Goal: Task Accomplishment & Management: Manage account settings

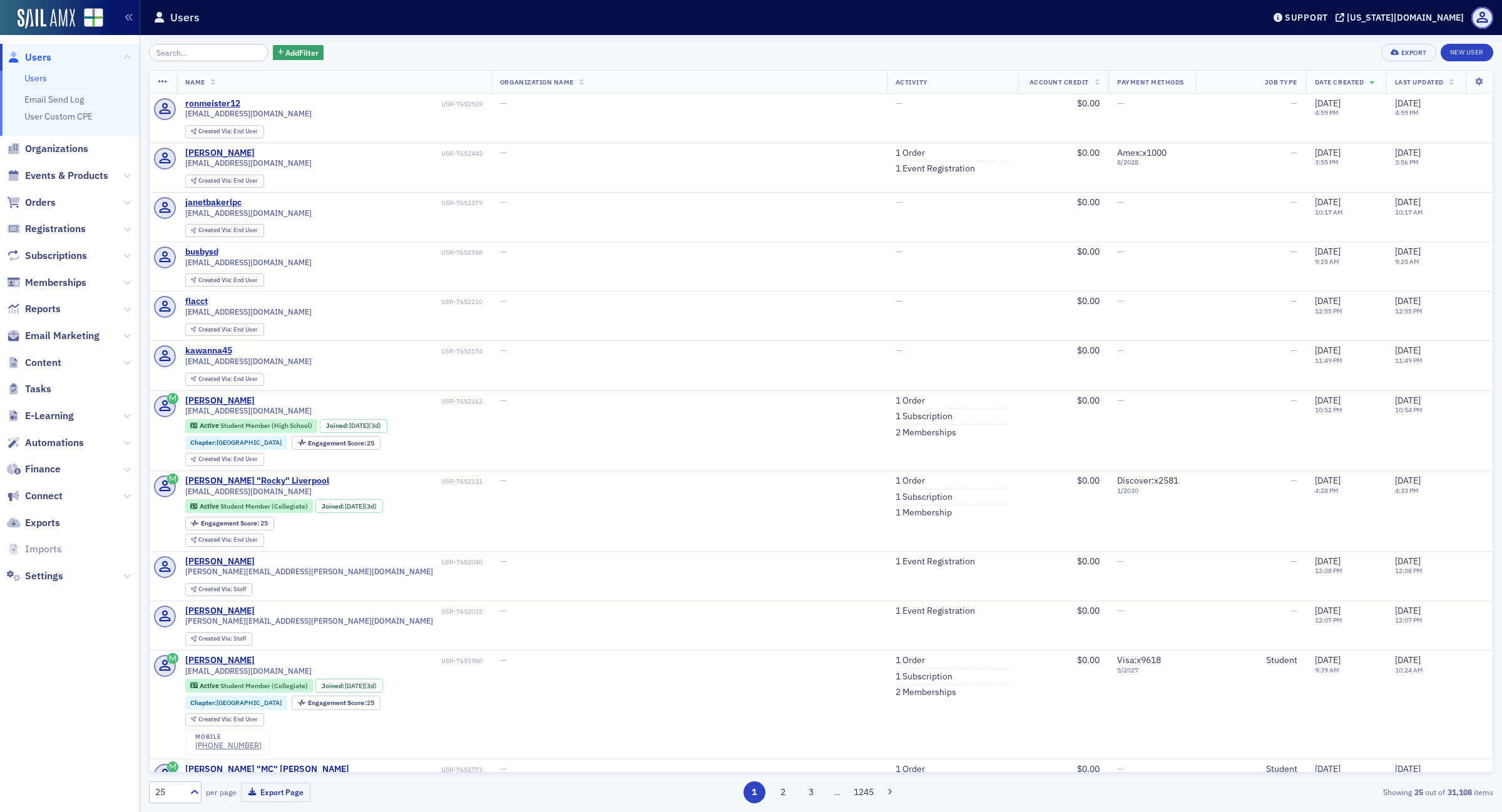
click at [32, 460] on span "Finance" at bounding box center [70, 469] width 140 height 27
click at [33, 463] on span "Finance" at bounding box center [43, 469] width 36 height 14
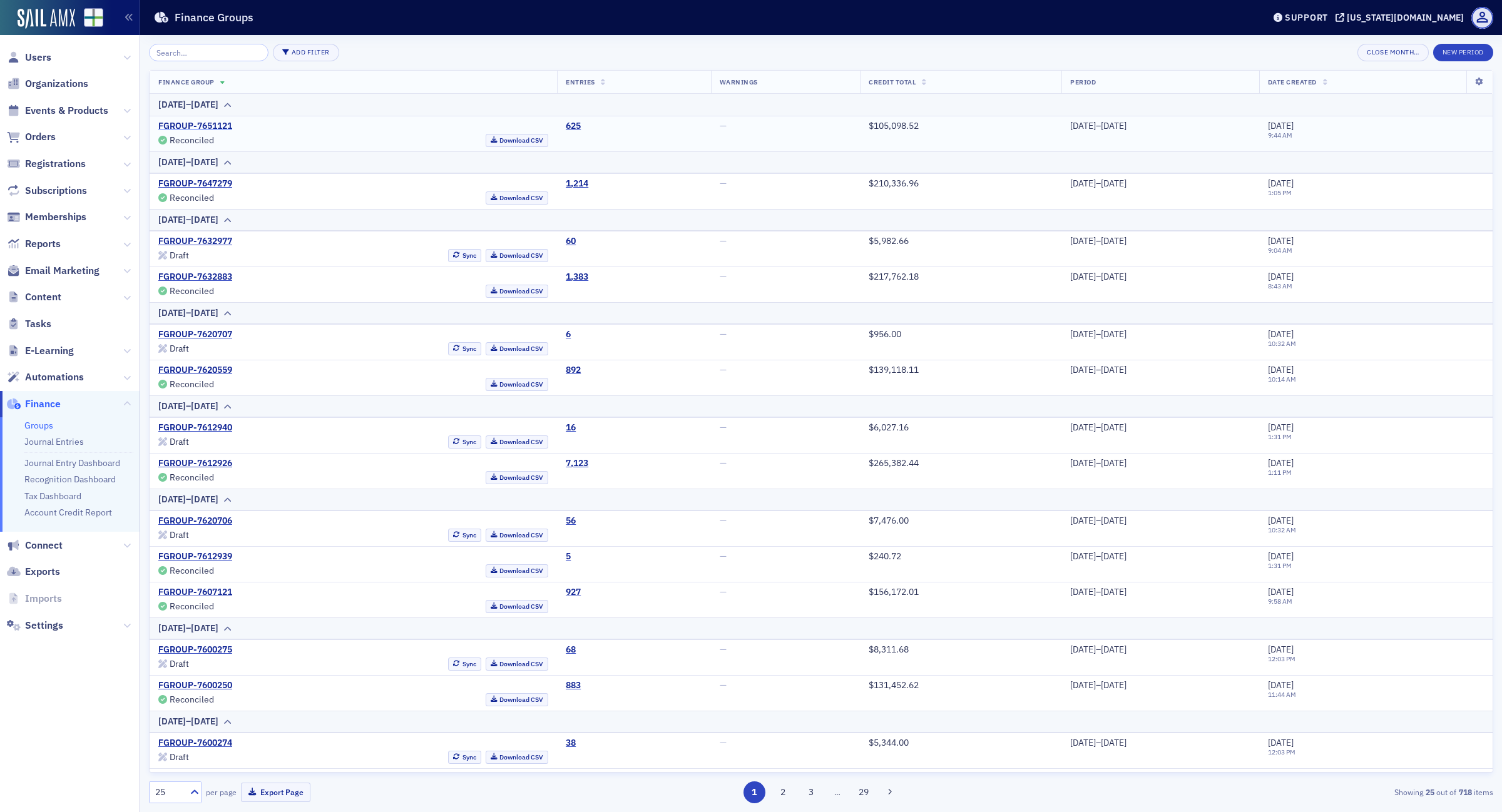
click at [204, 124] on link "FGROUP-7651121" at bounding box center [195, 127] width 74 height 11
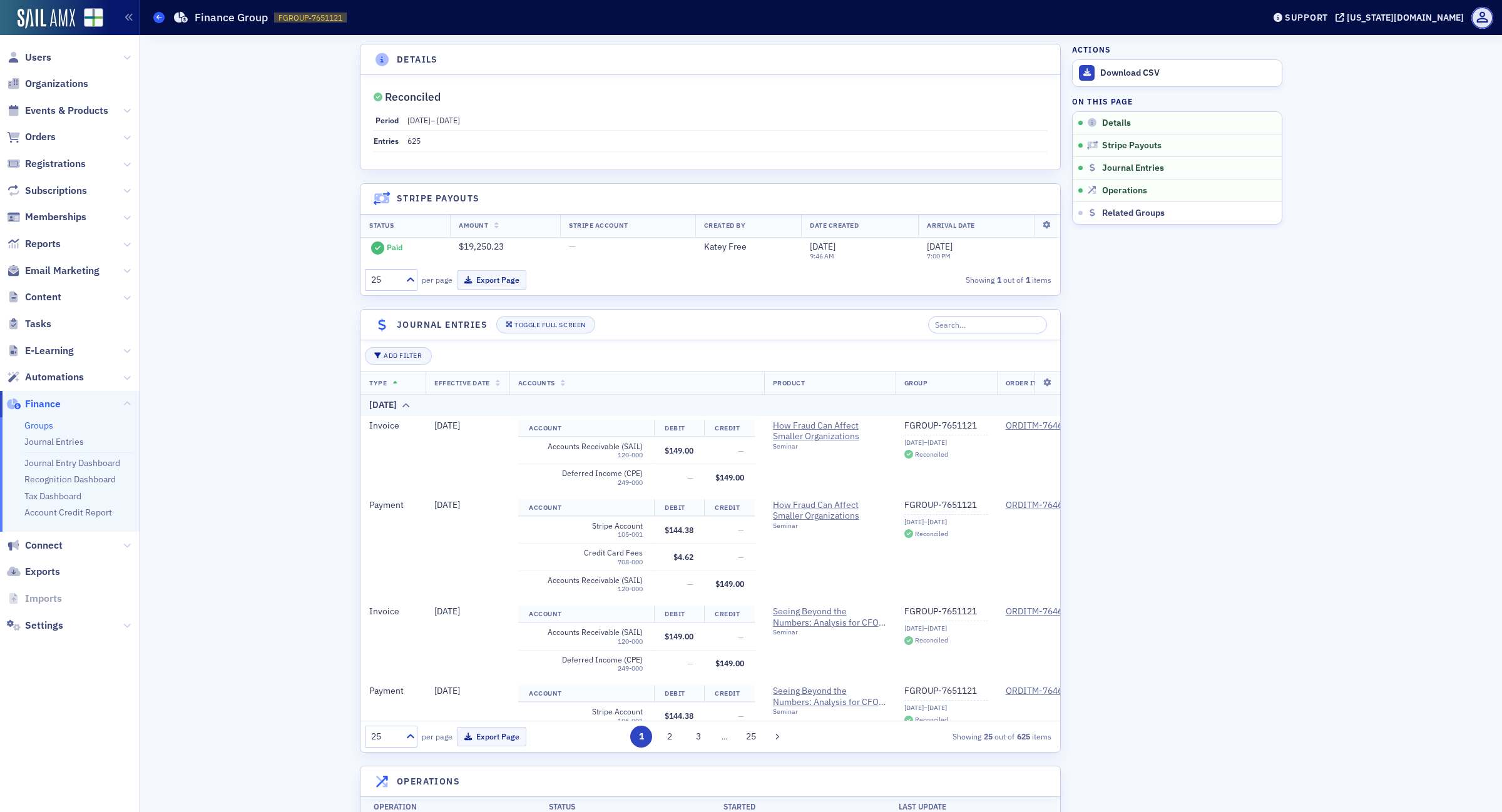
click at [161, 16] on icon at bounding box center [158, 17] width 5 height 6
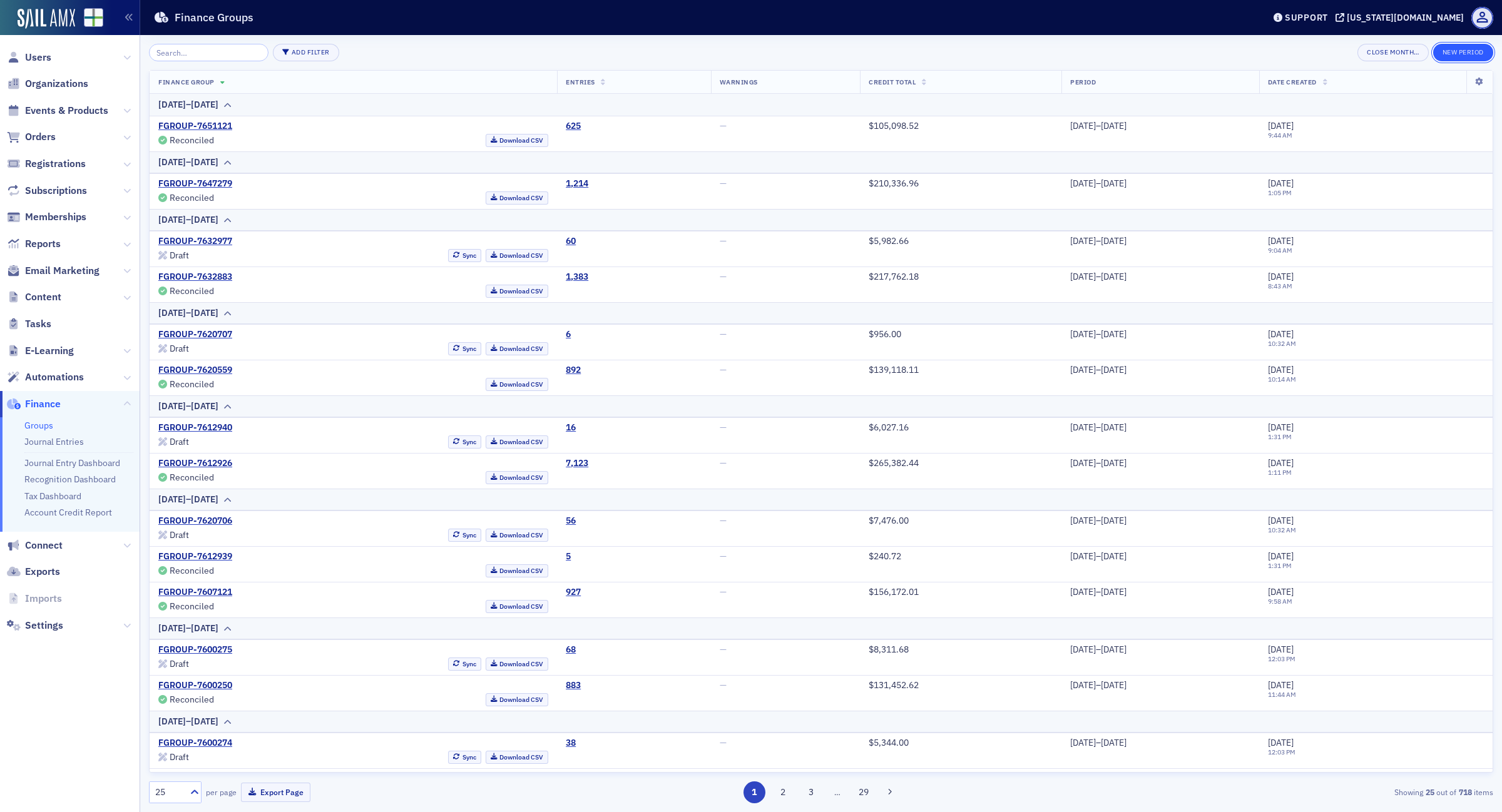
click at [1470, 54] on button "New Period" at bounding box center [1463, 52] width 60 height 17
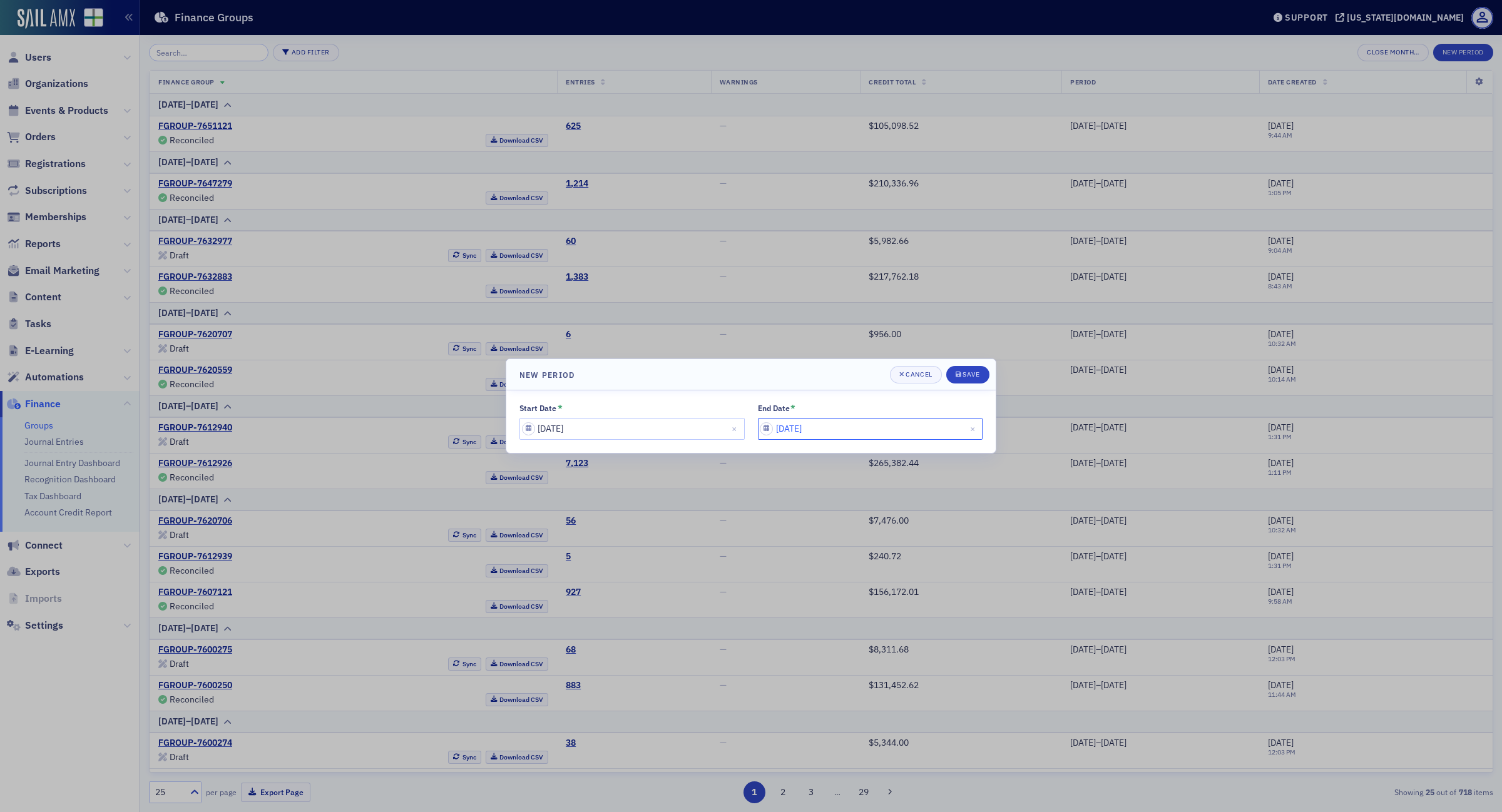
select select "9"
select select "2025"
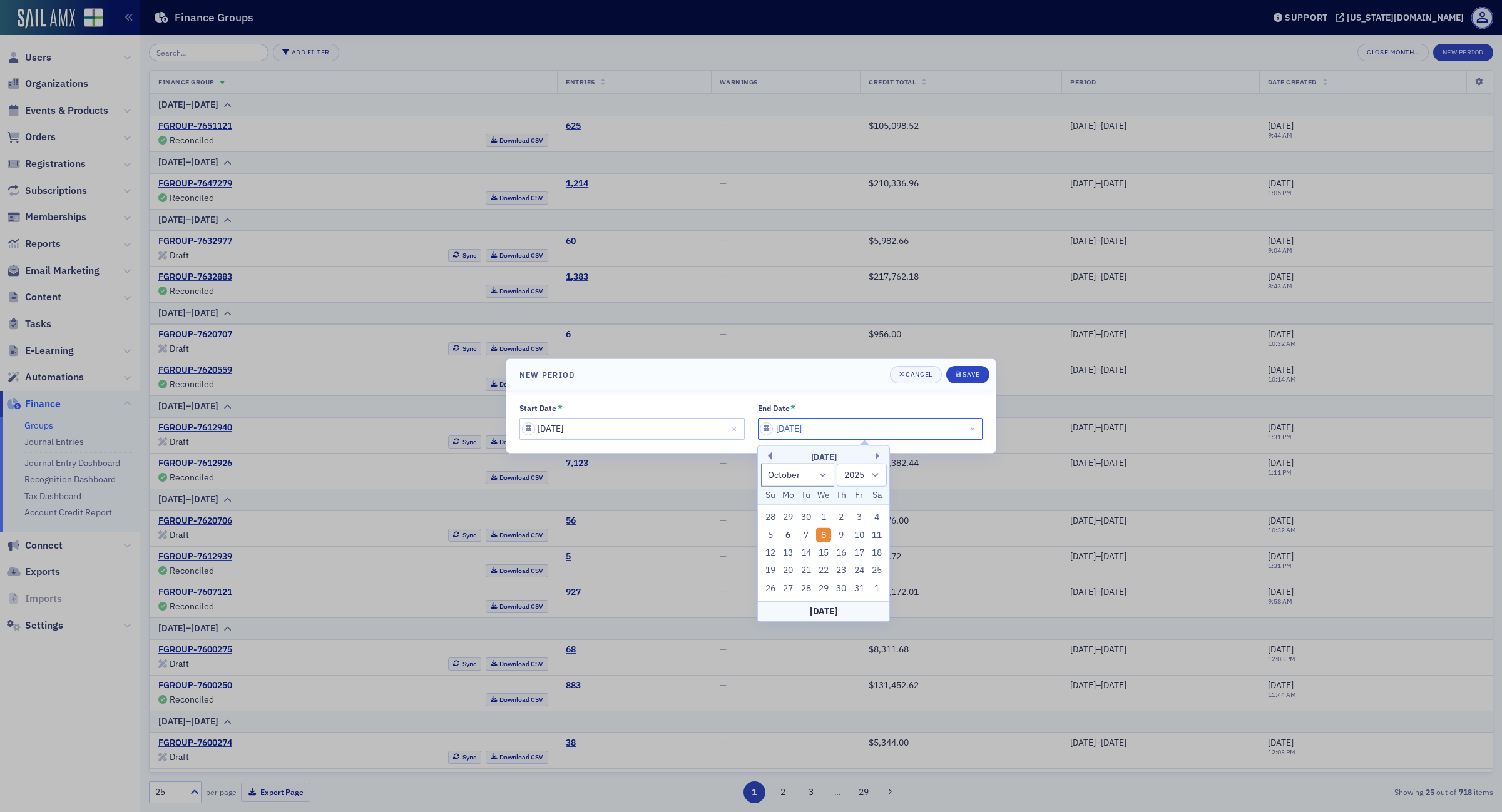
click at [872, 429] on input "10/08/2025" at bounding box center [870, 429] width 225 height 22
click at [772, 535] on div "5" at bounding box center [771, 535] width 15 height 15
type input "10/05/2025"
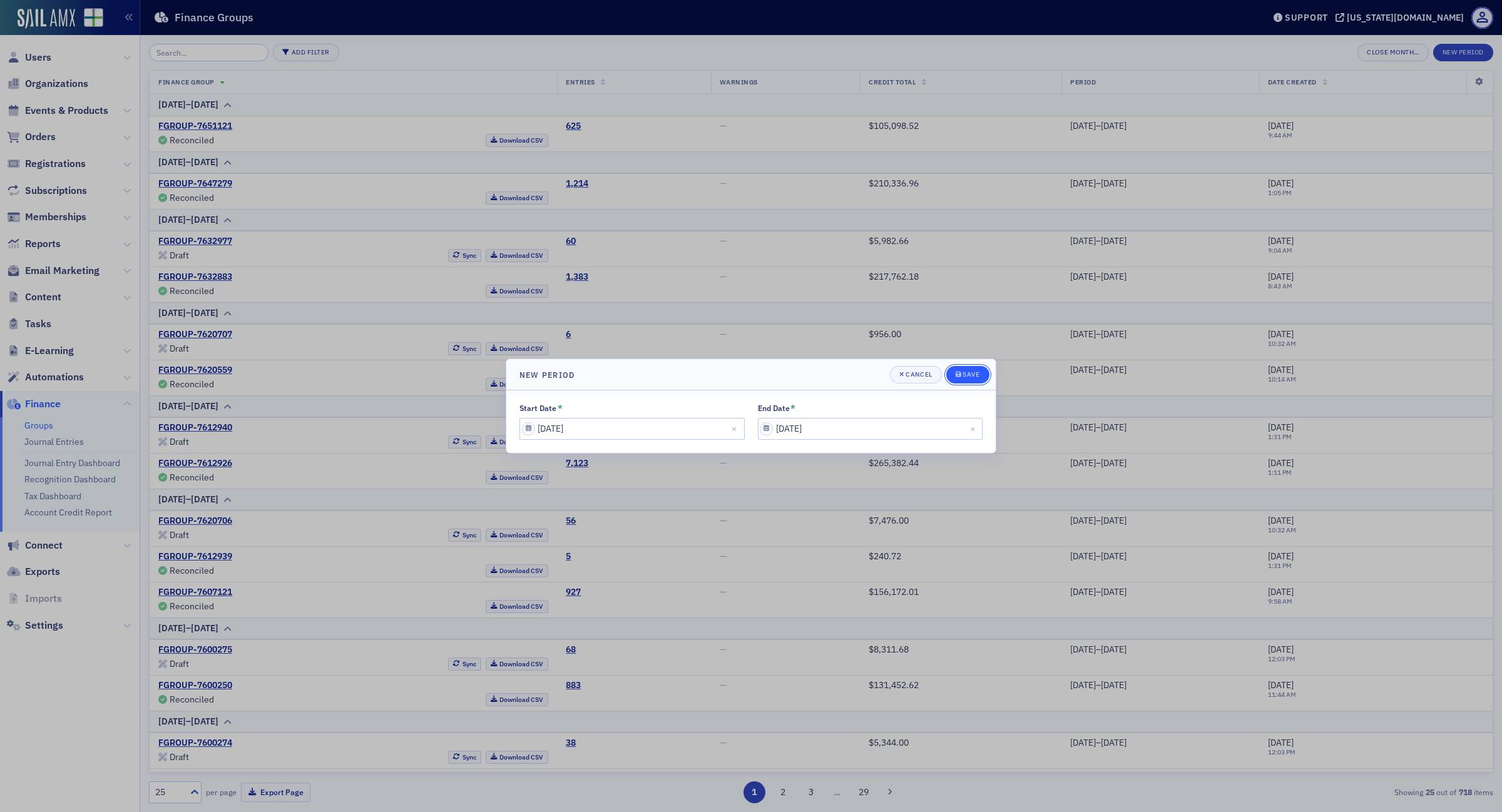
click at [971, 376] on div "Save" at bounding box center [971, 374] width 17 height 7
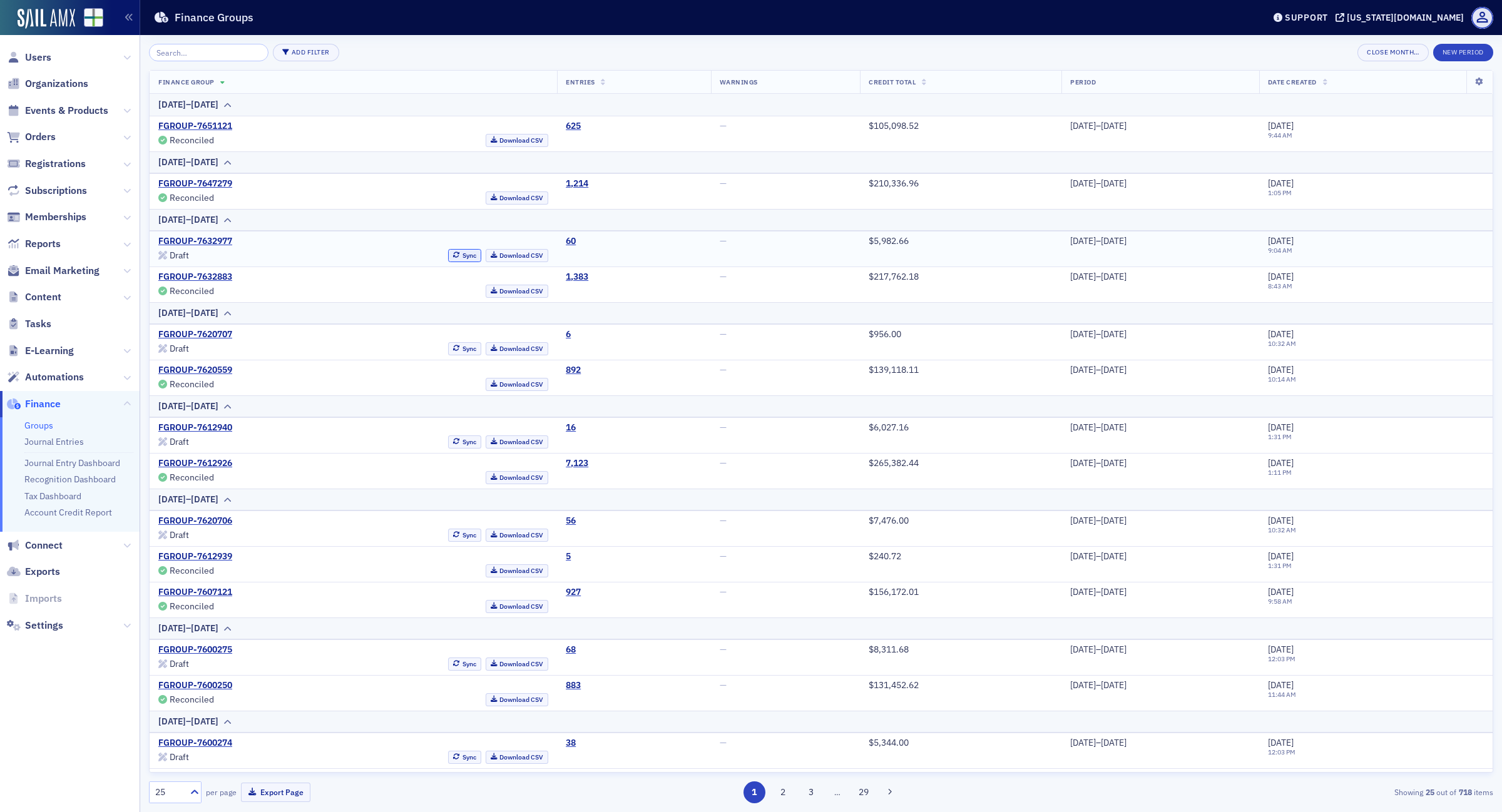
click at [448, 255] on button "Sync" at bounding box center [465, 255] width 33 height 13
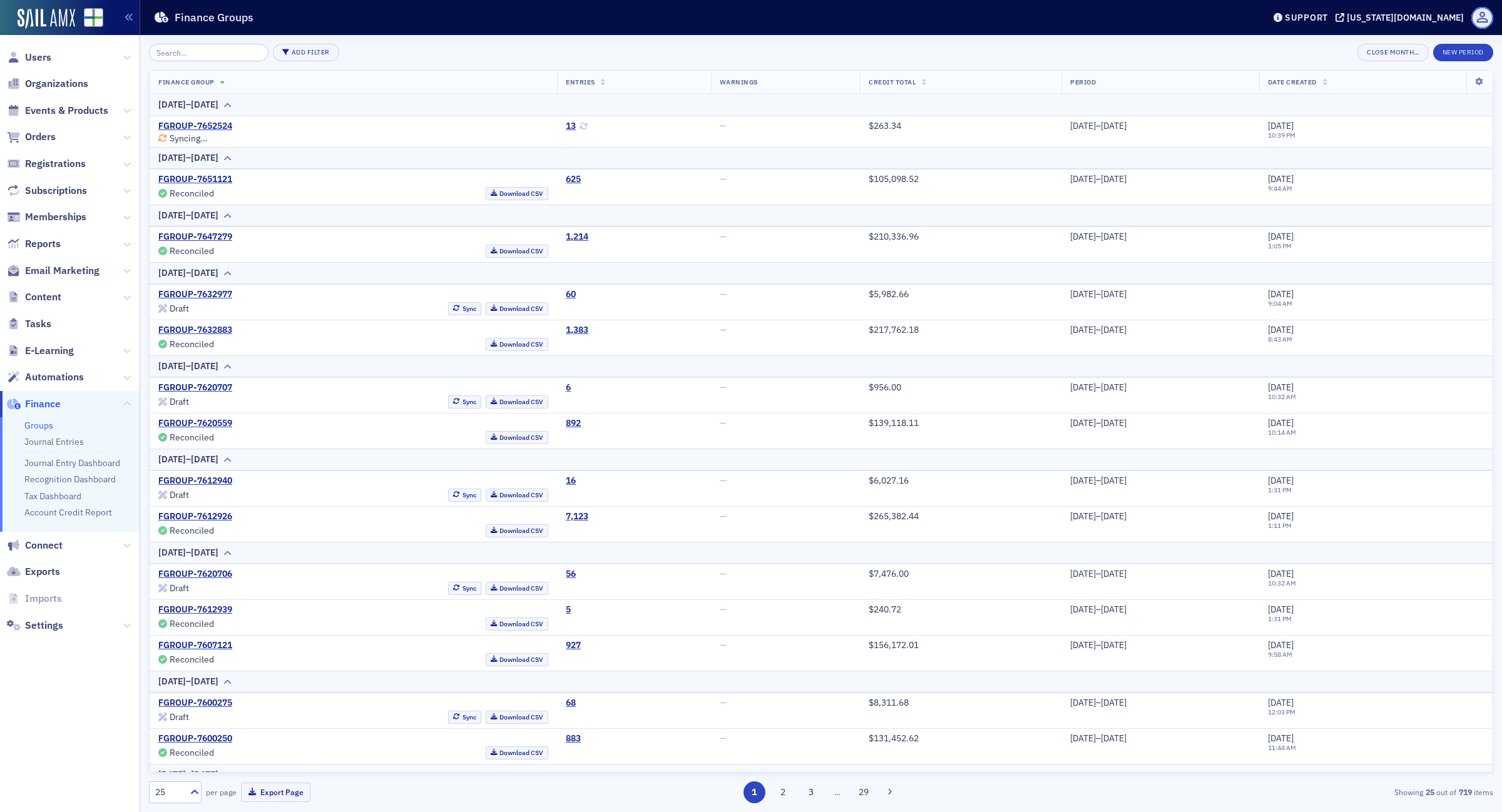
click at [1472, 16] on span at bounding box center [1483, 18] width 22 height 22
click at [1283, 17] on icon at bounding box center [1279, 17] width 10 height 9
click at [1359, 79] on span "Live Chat" at bounding box center [1360, 78] width 67 height 11
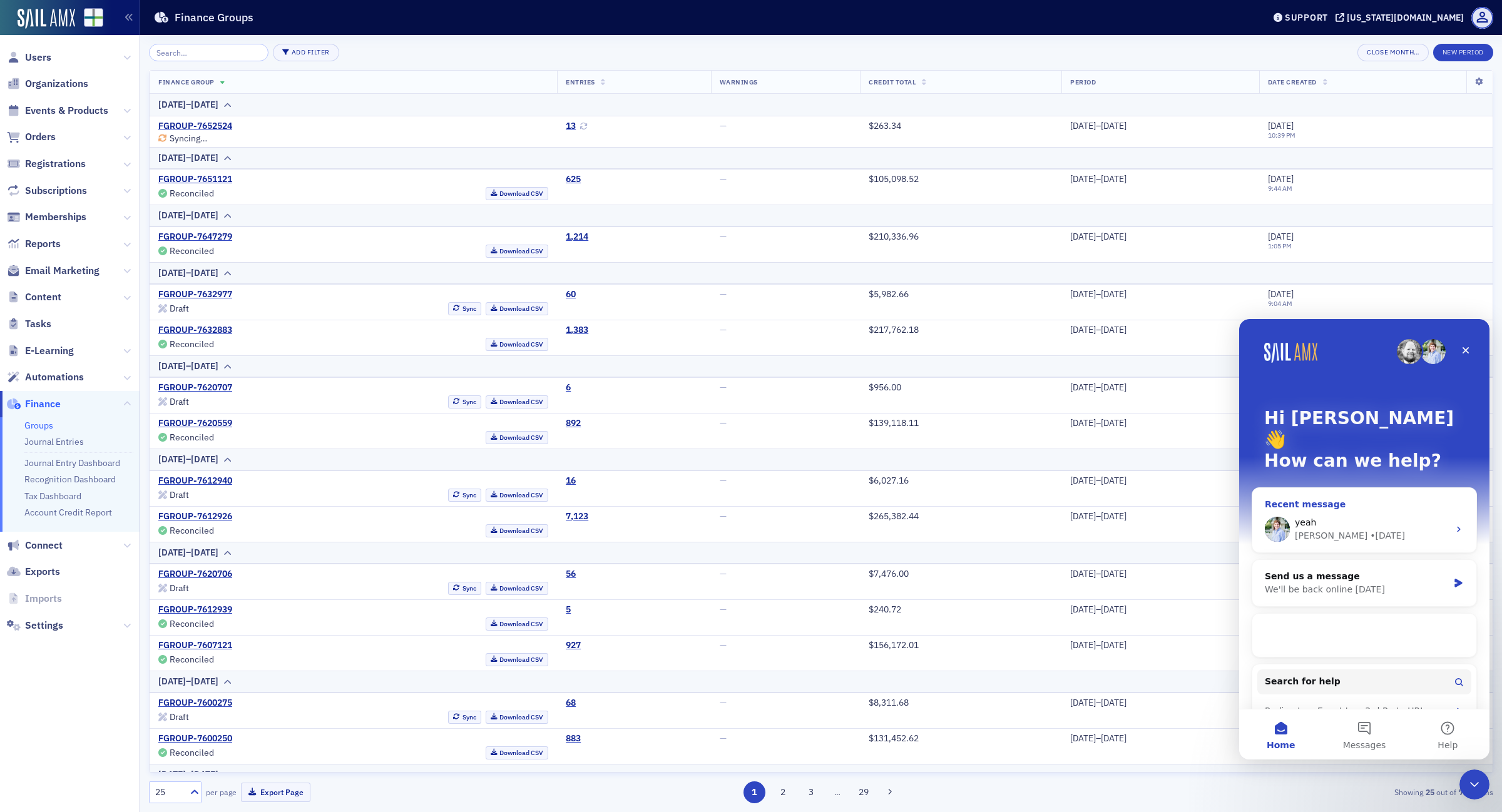
click at [1366, 506] on div "yeah Luke • 5d ago" at bounding box center [1365, 529] width 224 height 46
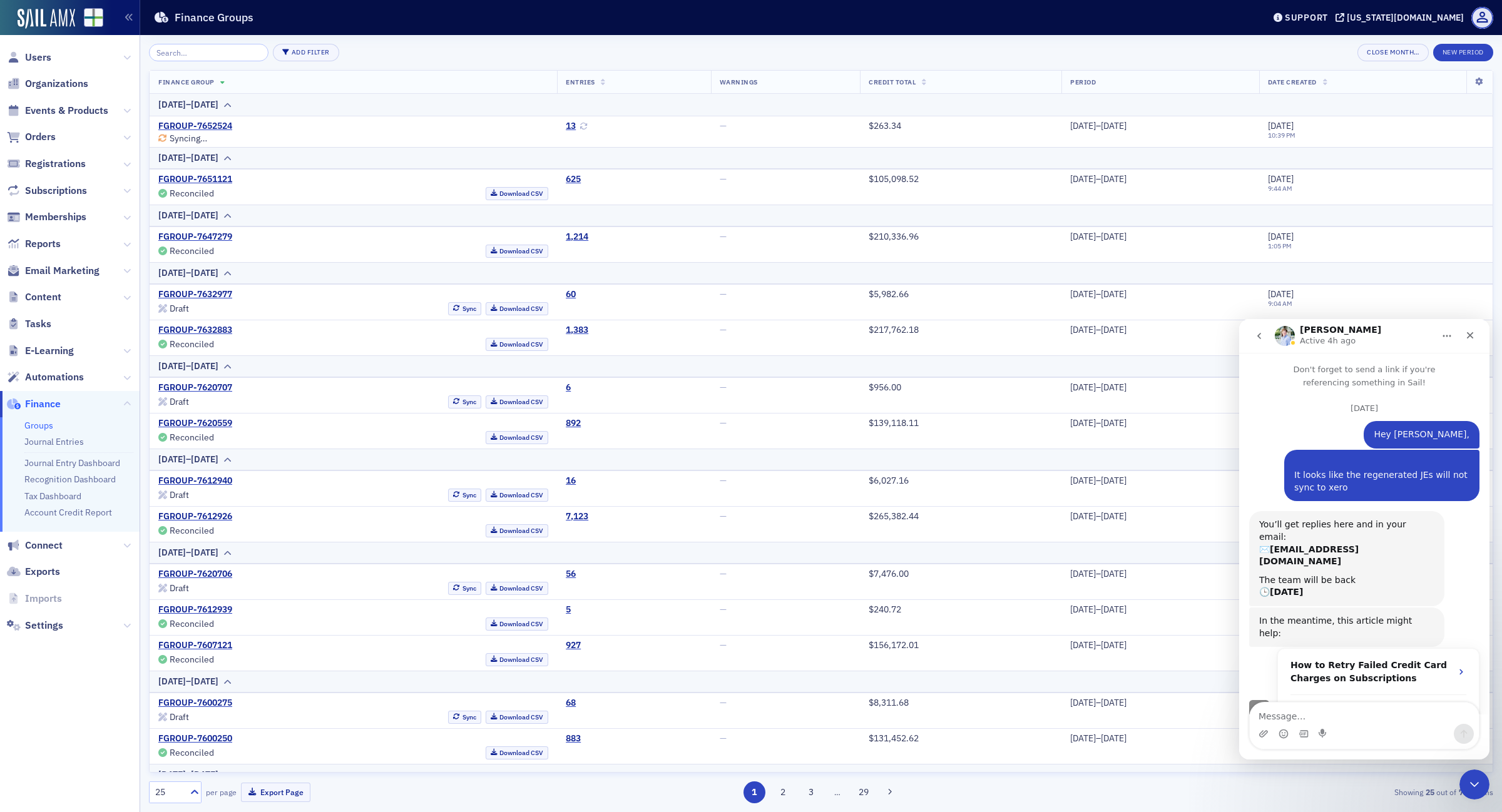
scroll to position [233, 0]
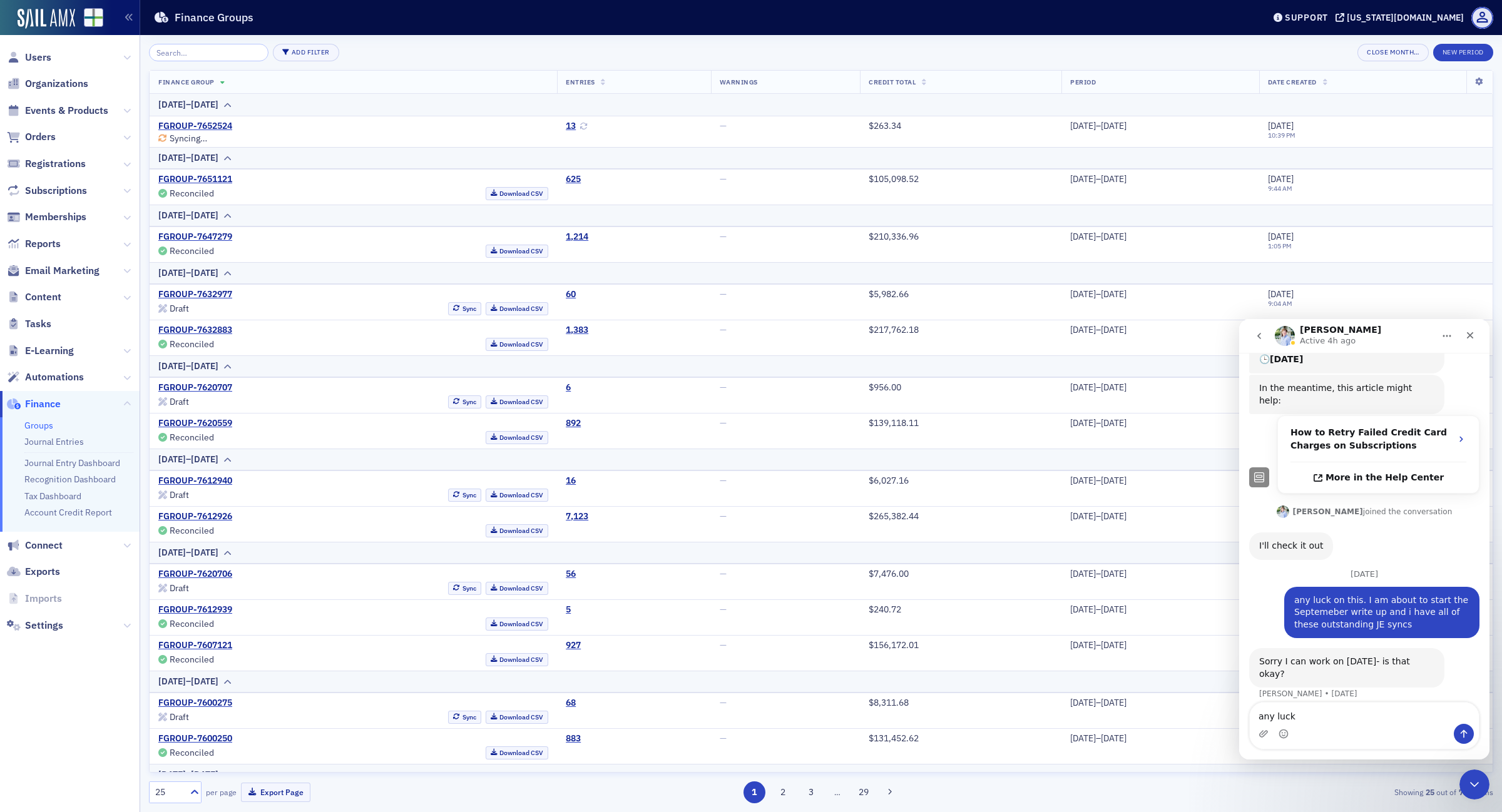
type textarea "any luck?"
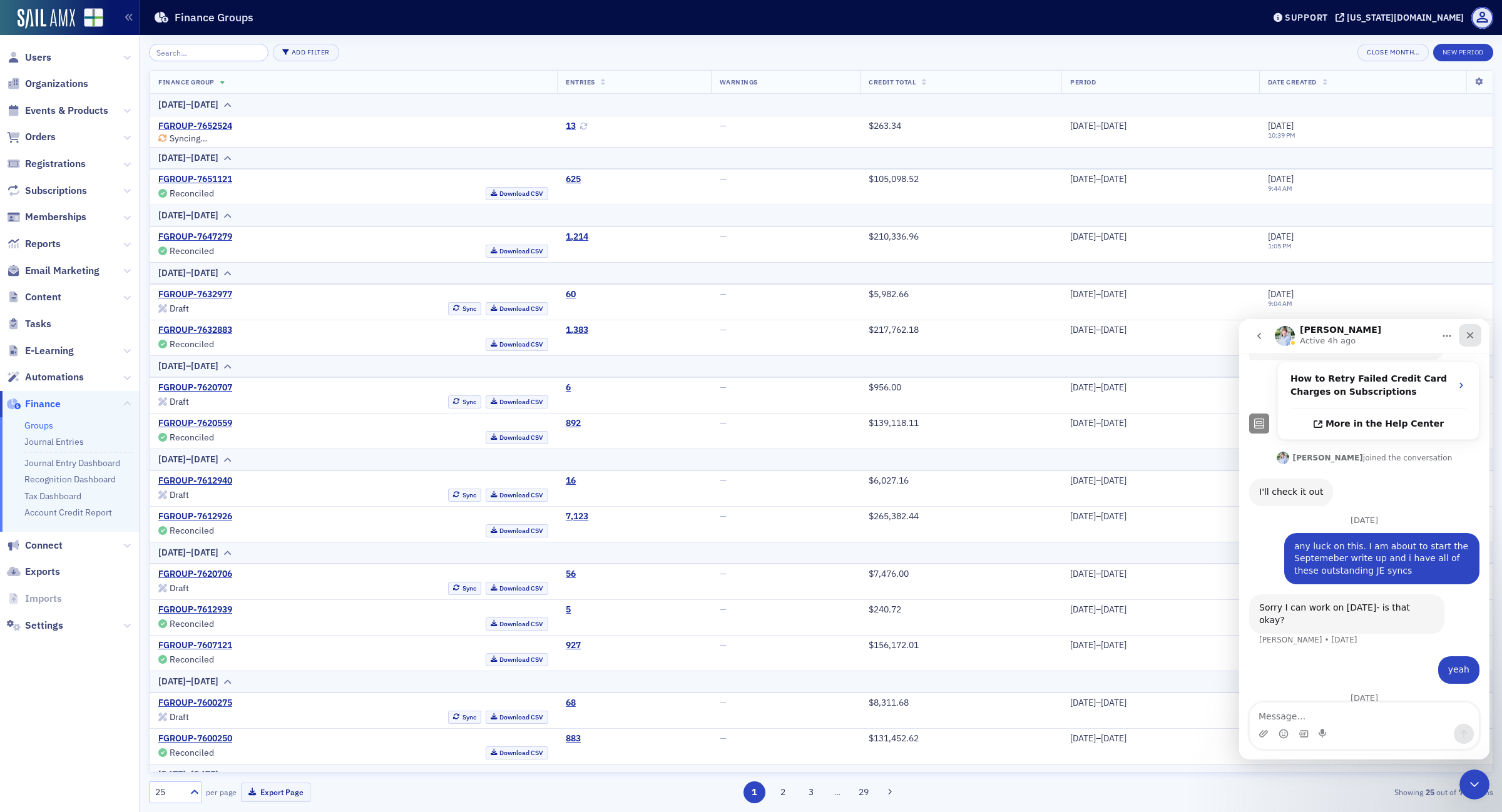
click at [1475, 335] on div "Close" at bounding box center [1470, 335] width 23 height 23
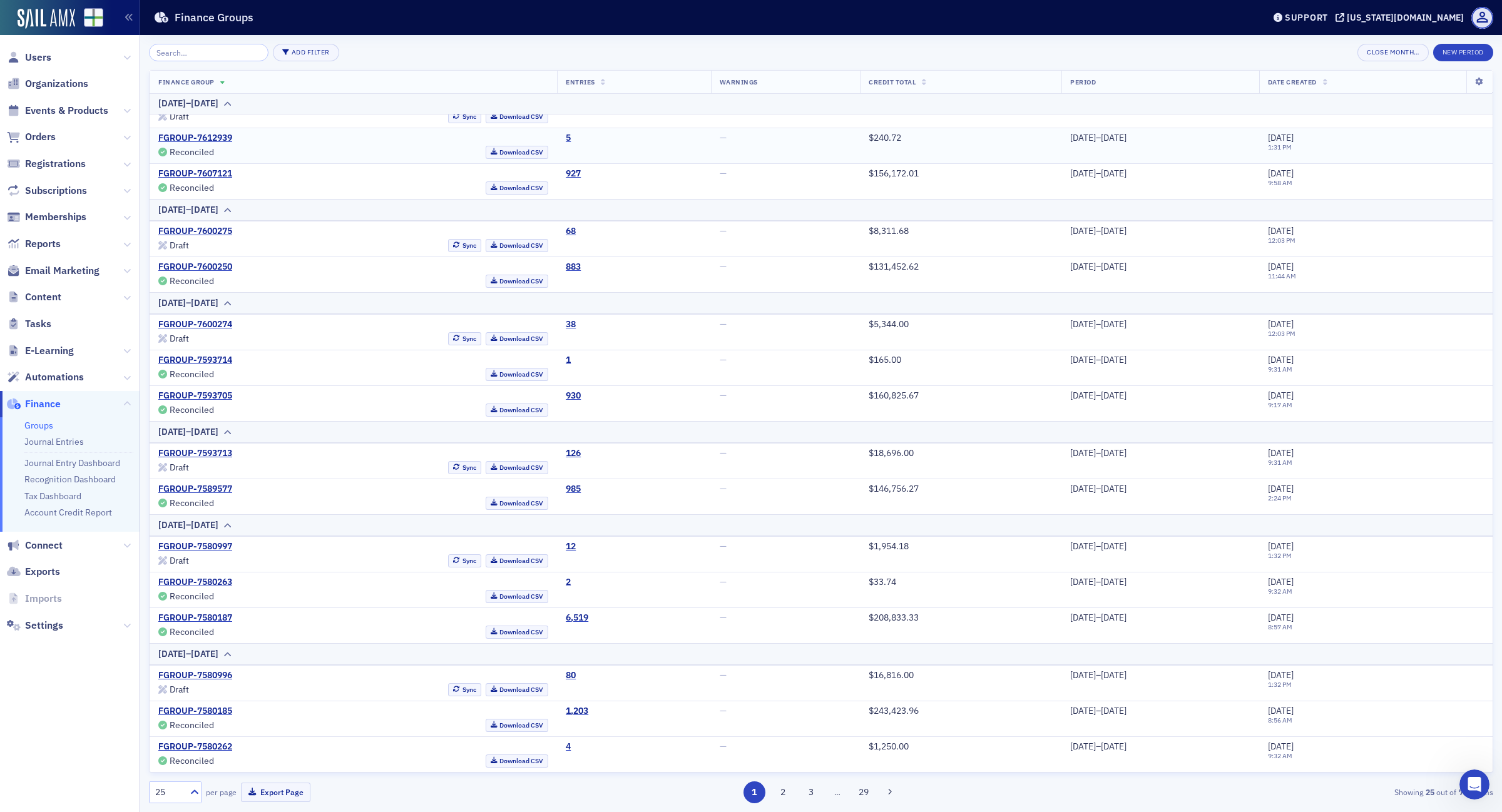
scroll to position [0, 0]
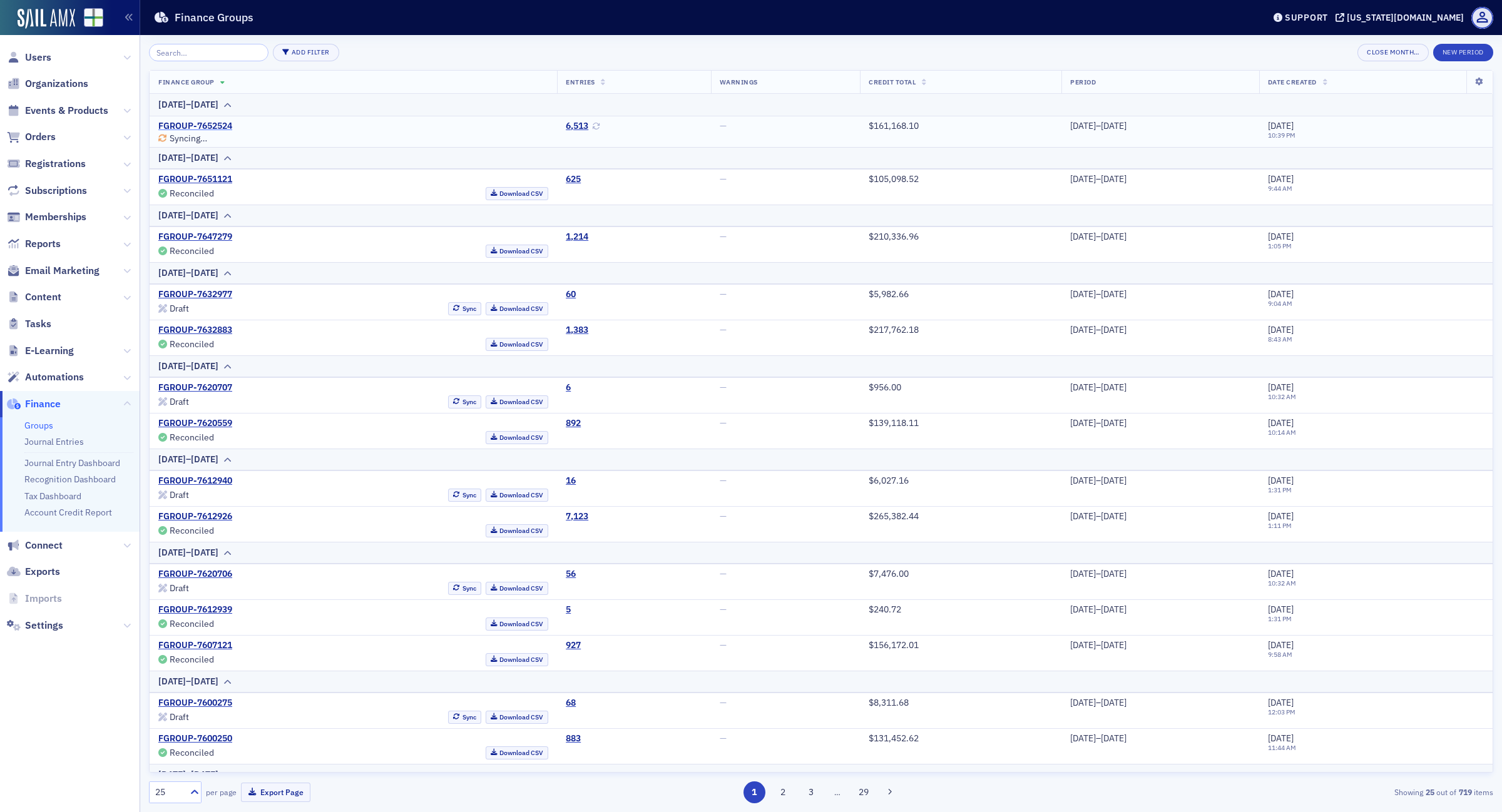
click at [214, 122] on link "FGROUP-7652524" at bounding box center [195, 127] width 74 height 11
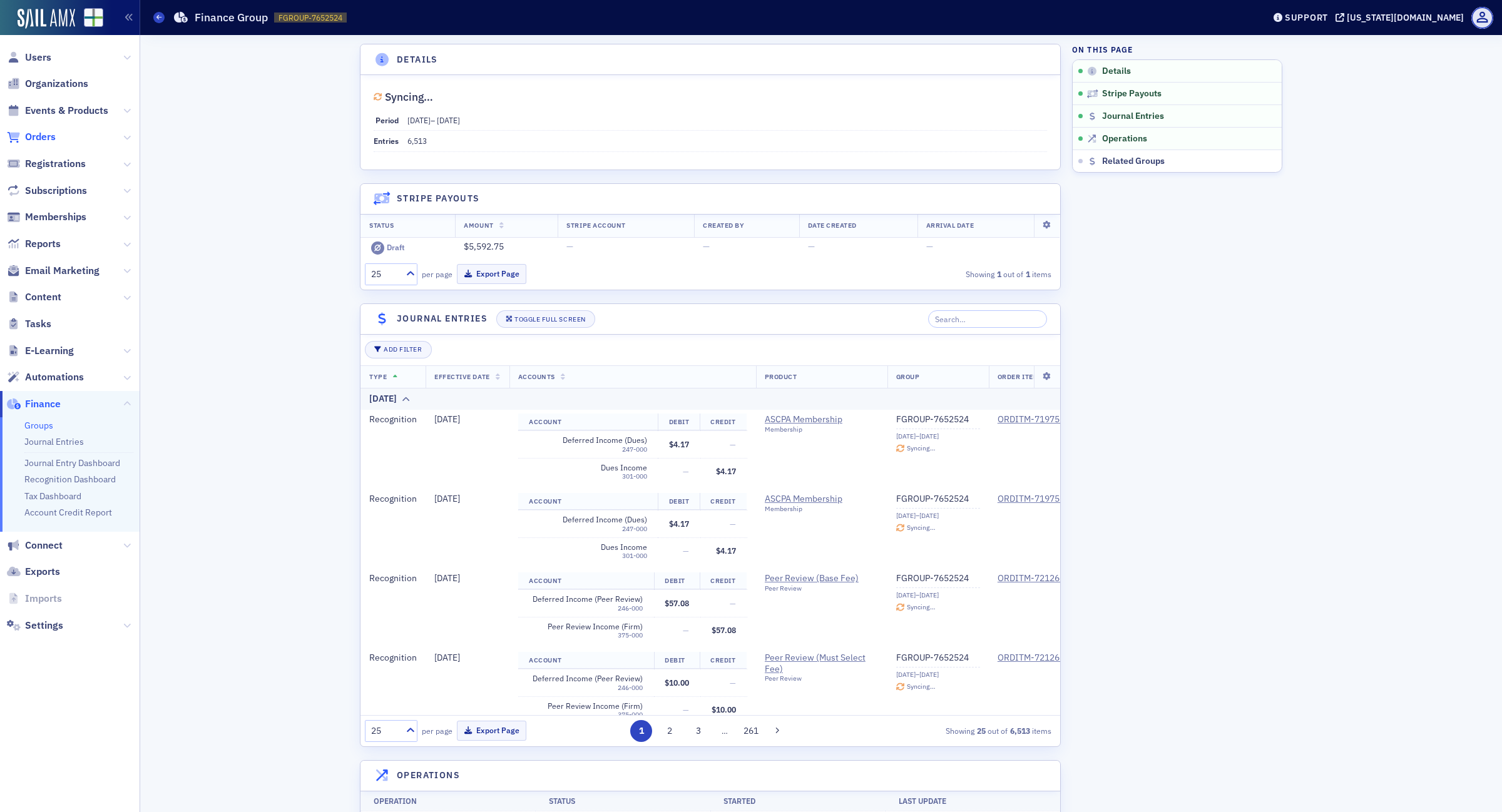
click at [50, 138] on span "Orders" at bounding box center [40, 137] width 31 height 14
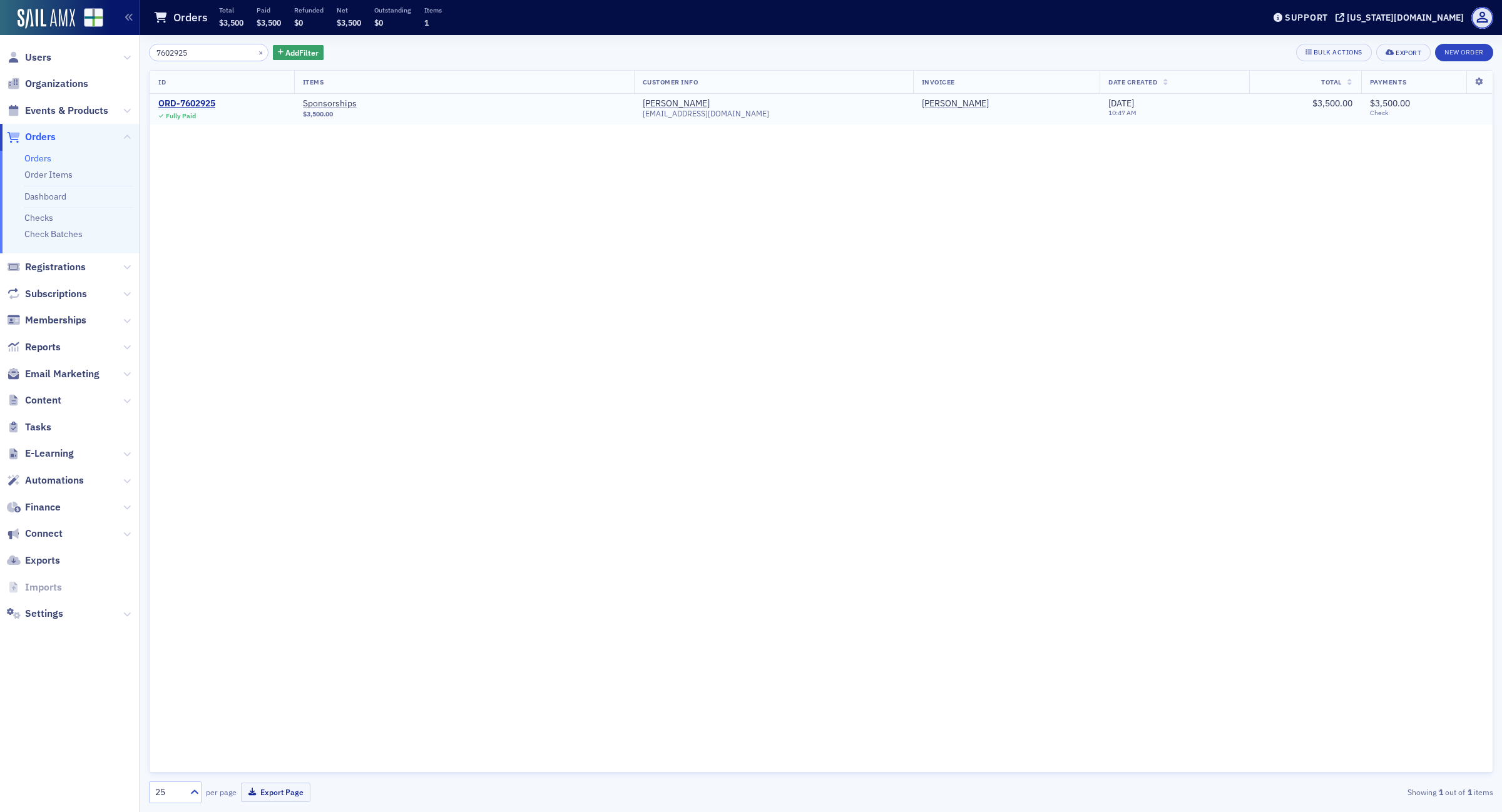
type input "7602925"
click at [204, 97] on td "ORD-7602925 Fully Paid" at bounding box center [222, 109] width 145 height 31
click at [208, 102] on div "ORD-7602925" at bounding box center [187, 104] width 57 height 11
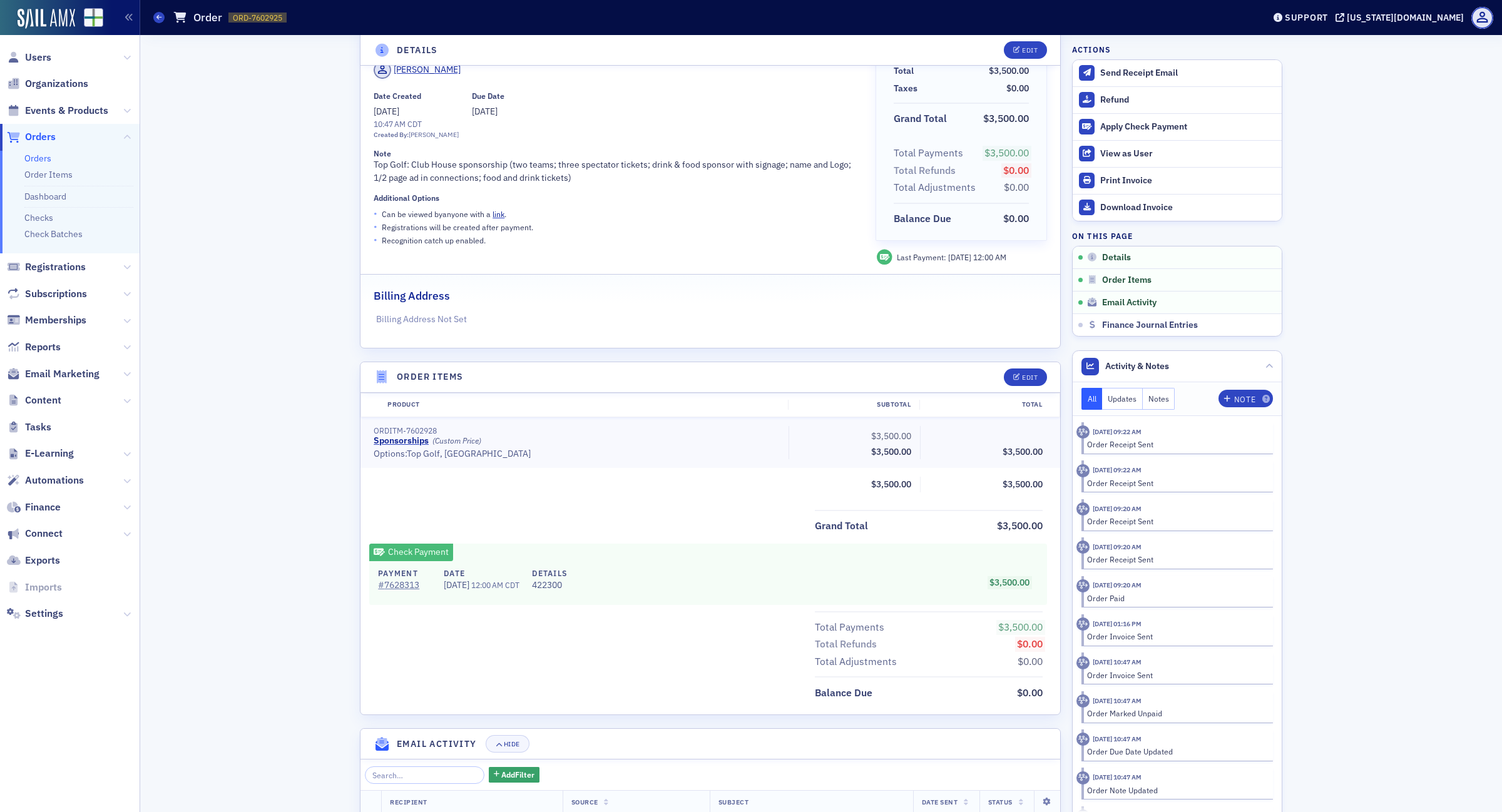
scroll to position [494, 0]
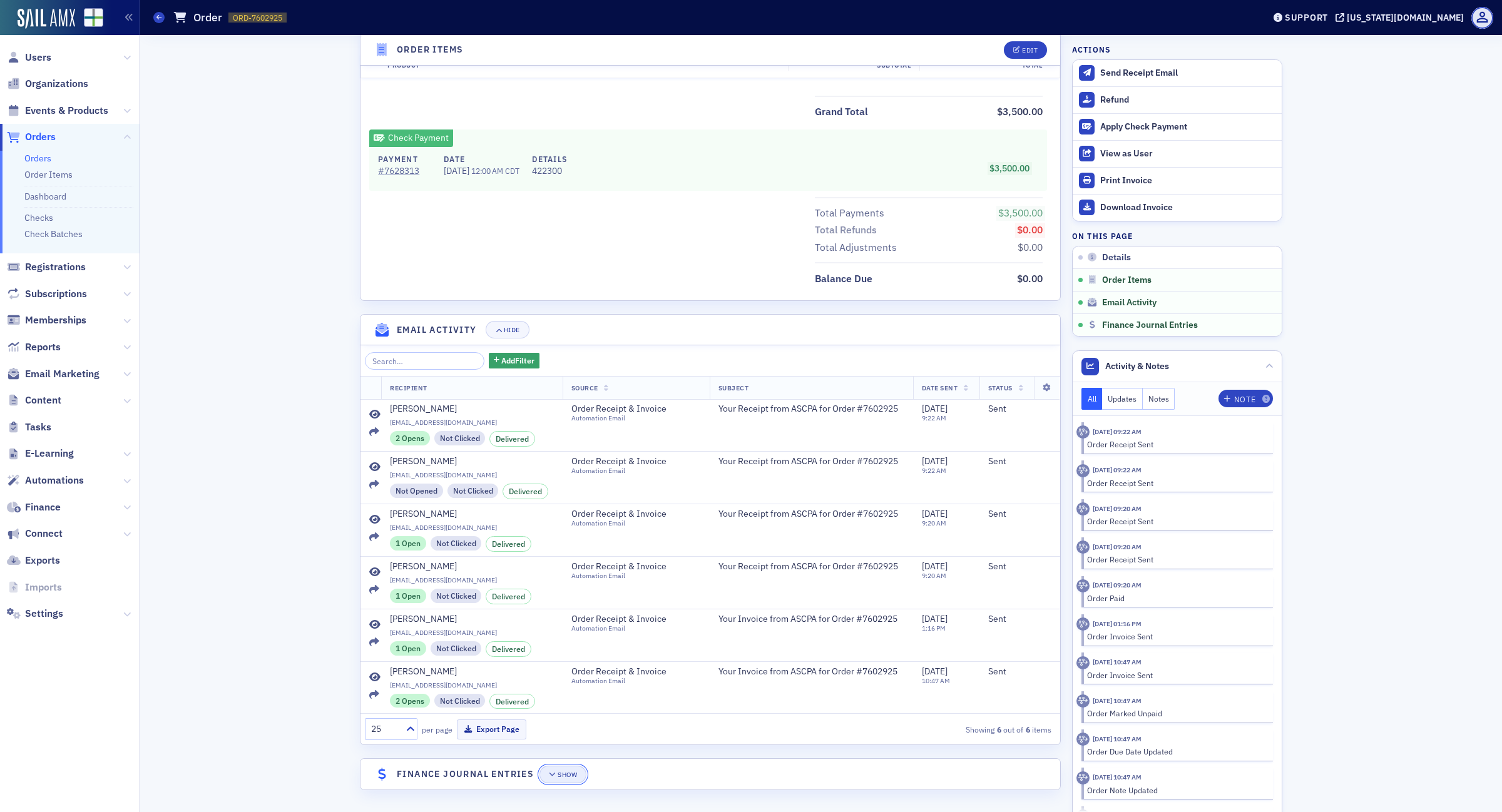
click at [561, 771] on div "Show" at bounding box center [567, 775] width 19 height 7
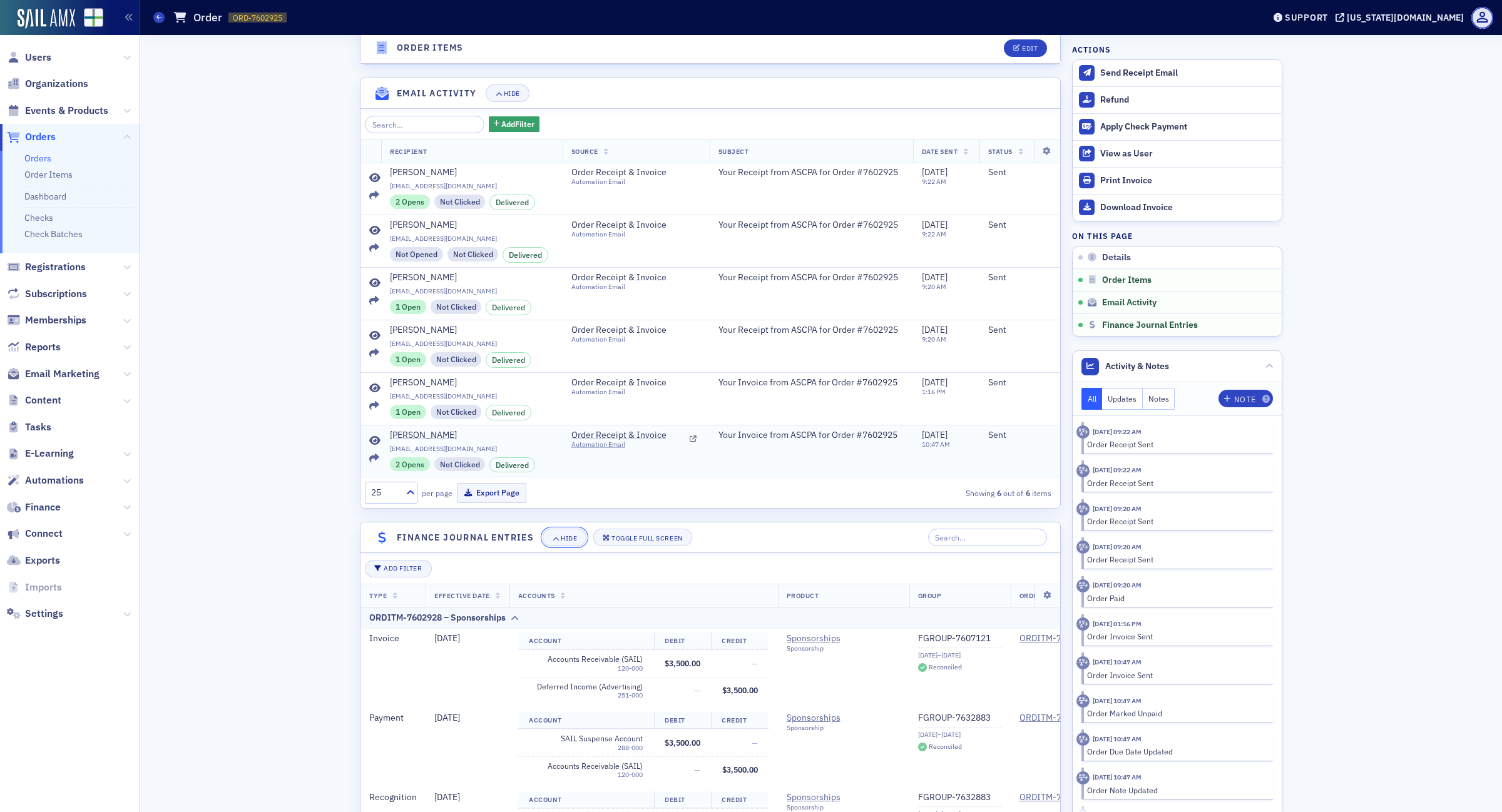
scroll to position [852, 0]
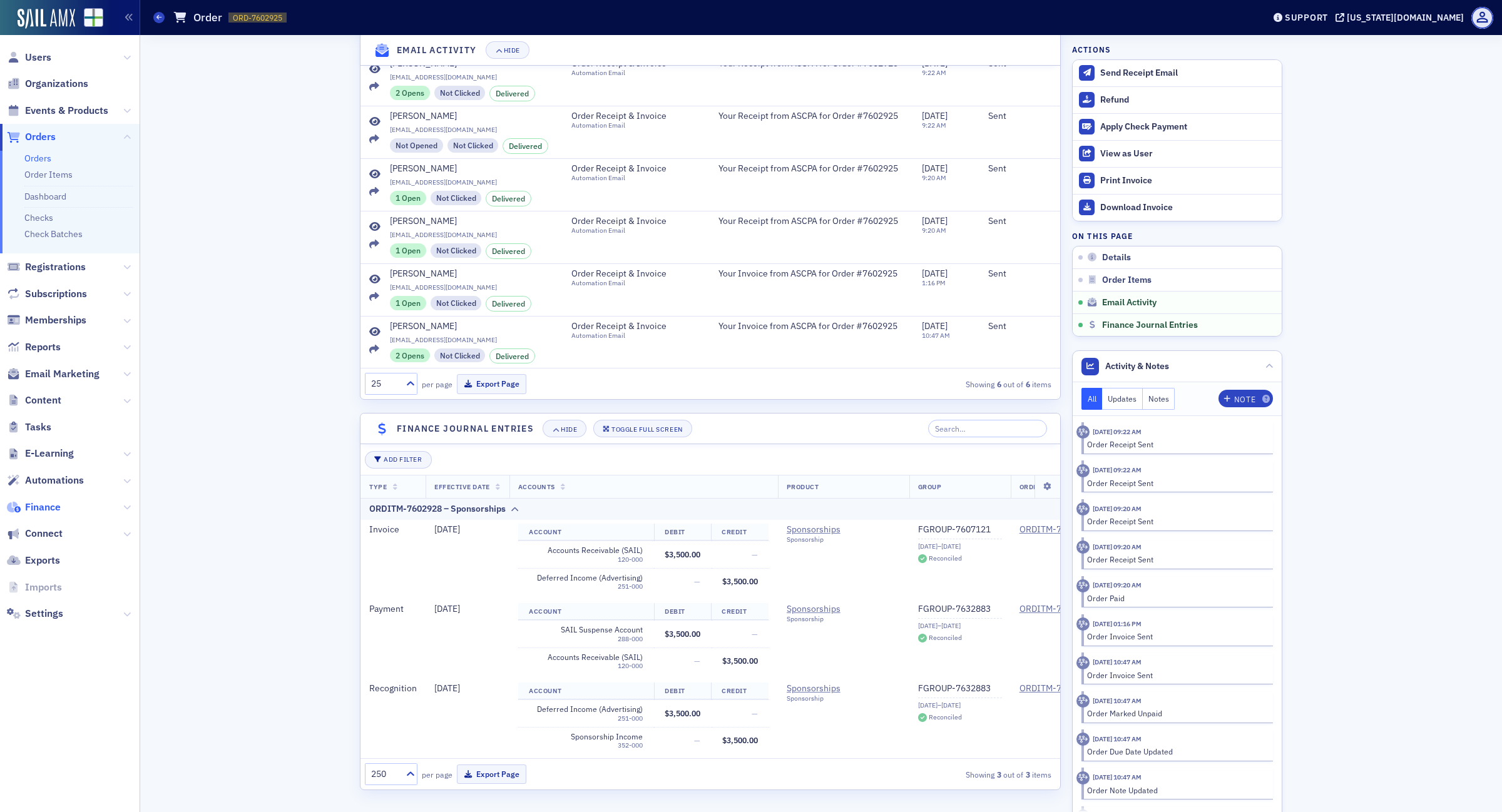
click at [43, 500] on span "Finance" at bounding box center [43, 507] width 36 height 14
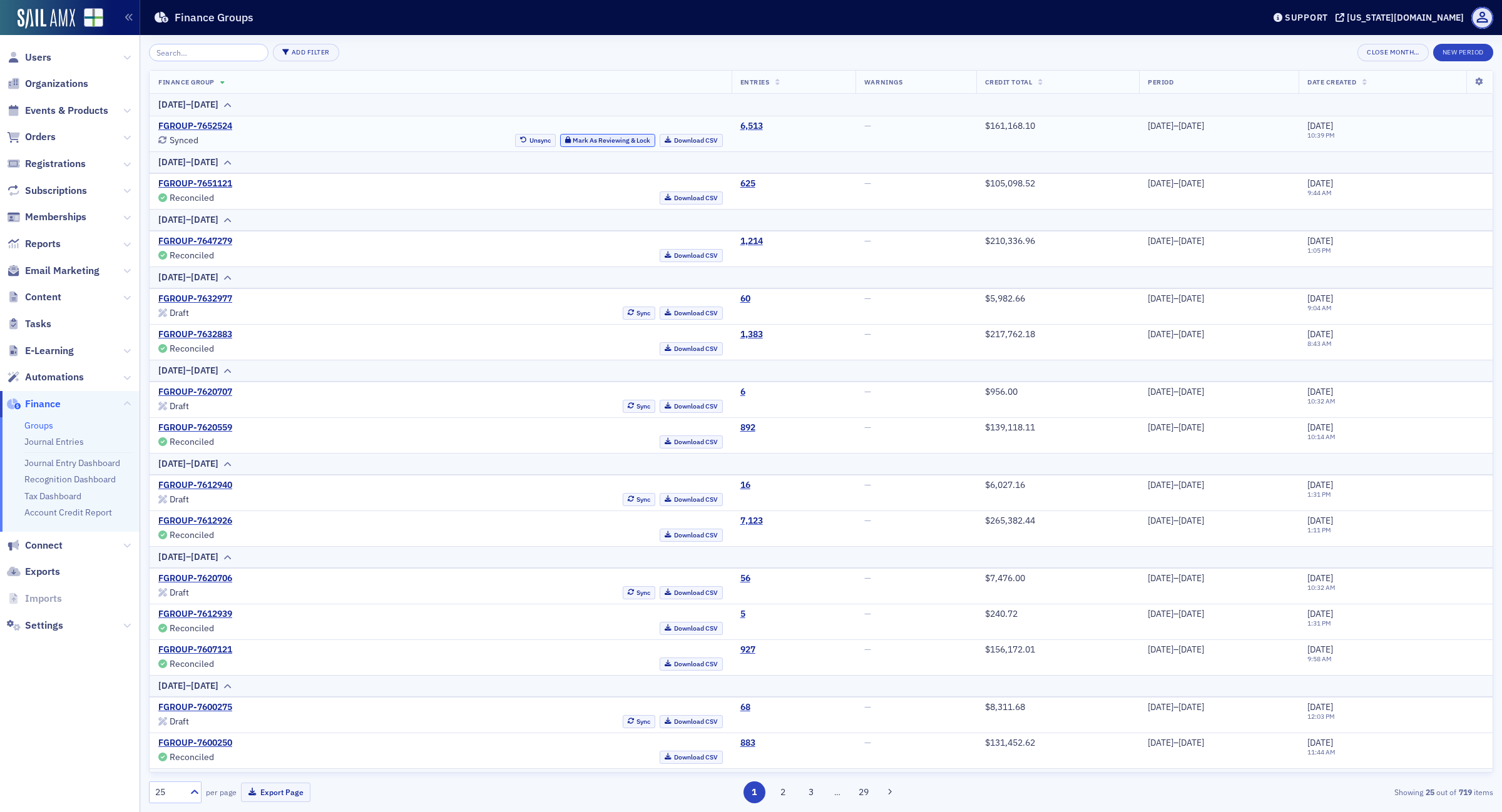
click at [583, 138] on button "Mark As Reviewing & Lock" at bounding box center [608, 140] width 96 height 13
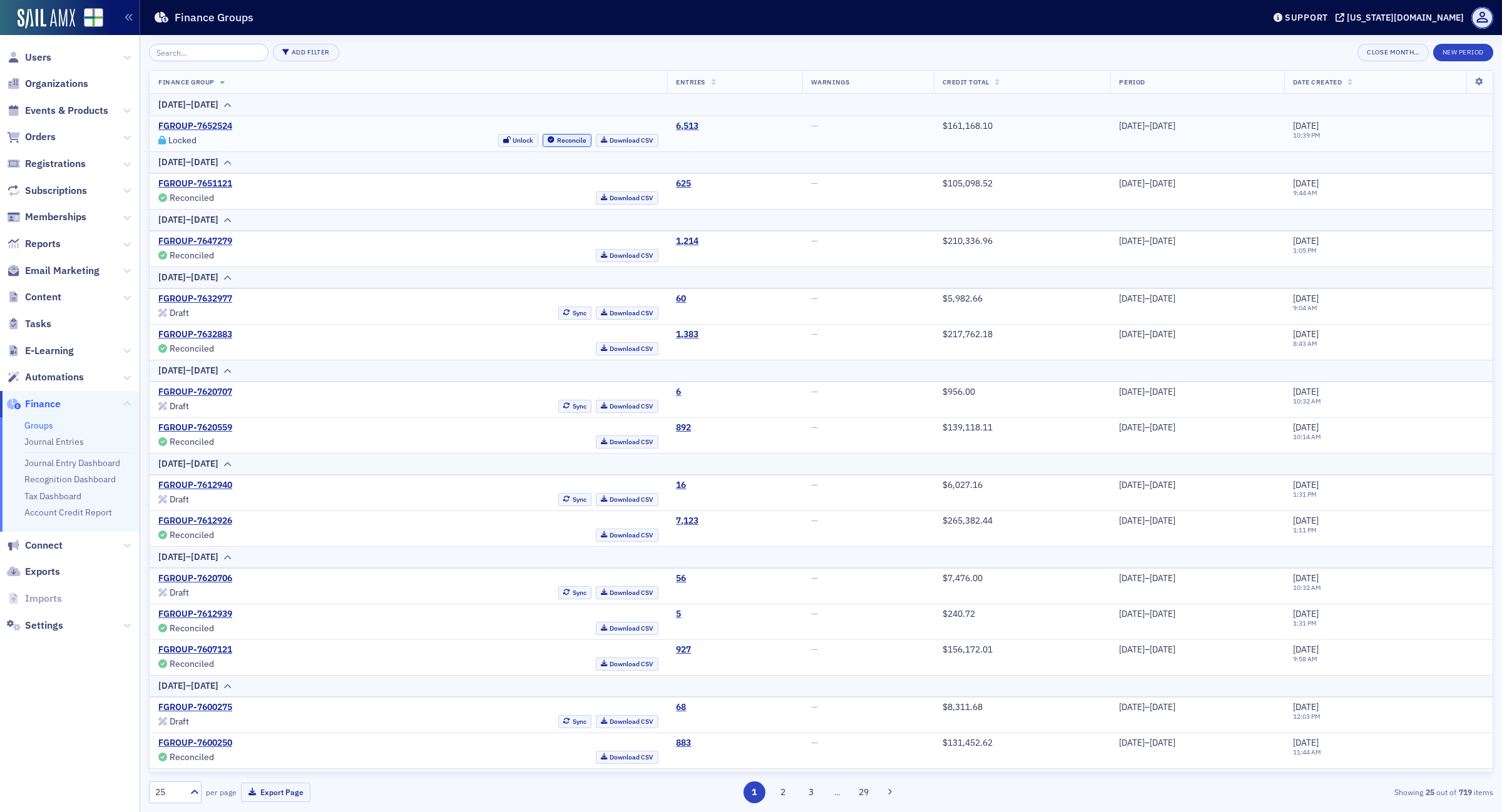
click at [542, 139] on button "Reconcile" at bounding box center [567, 140] width 49 height 13
